Goal: Task Accomplishment & Management: Manage account settings

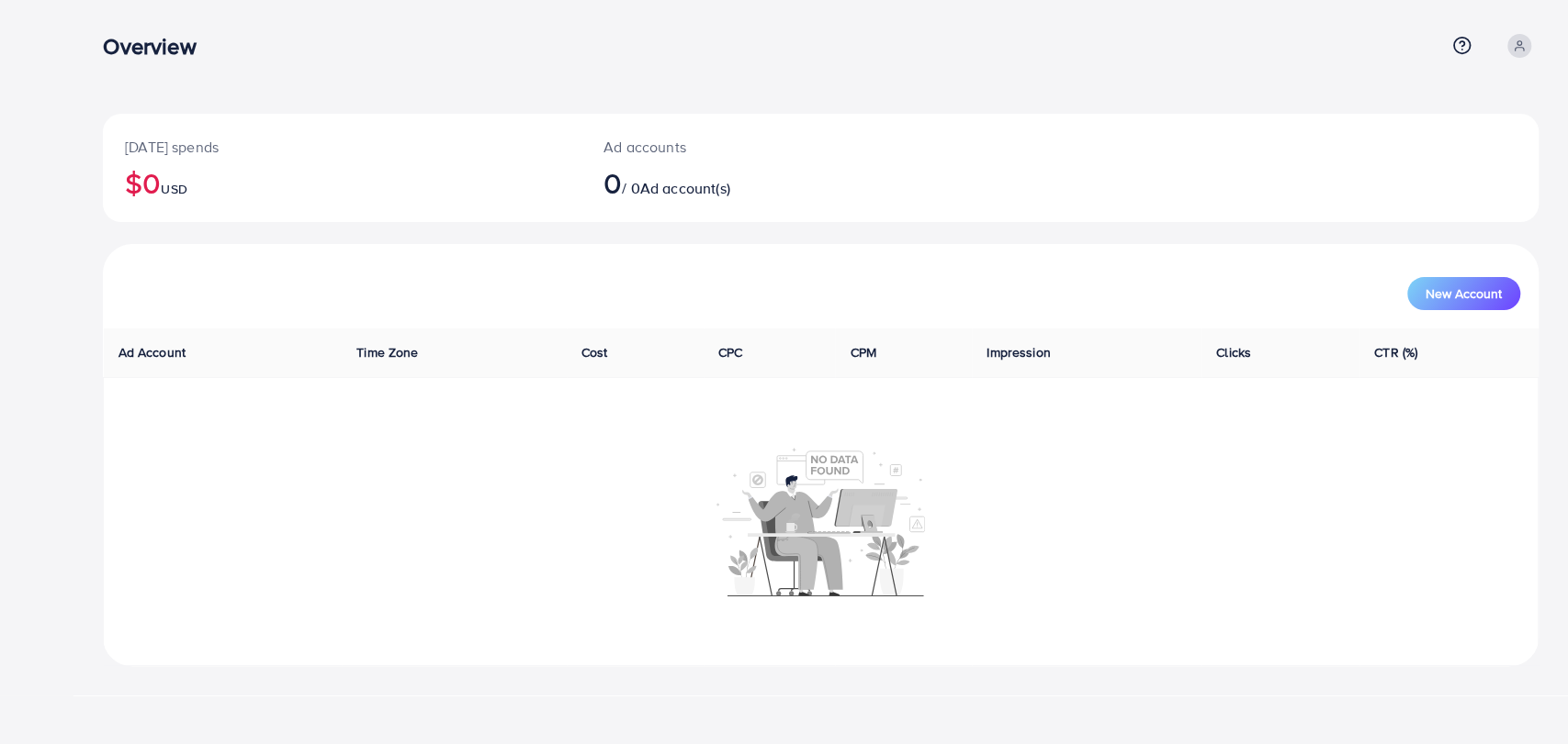
click at [1531, 63] on div "Overview Help Center Contact Support Term and policy About Us Profile Log out" at bounding box center [821, 46] width 1435 height 50
click at [1516, 40] on icon at bounding box center [1518, 46] width 13 height 13
click at [1443, 136] on link "Log out" at bounding box center [1450, 152] width 174 height 42
